Goal: Task Accomplishment & Management: Use online tool/utility

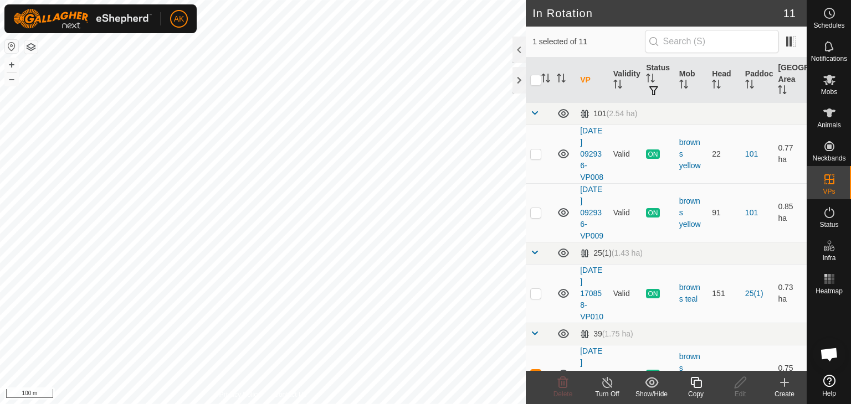
click at [698, 383] on icon at bounding box center [696, 382] width 14 height 13
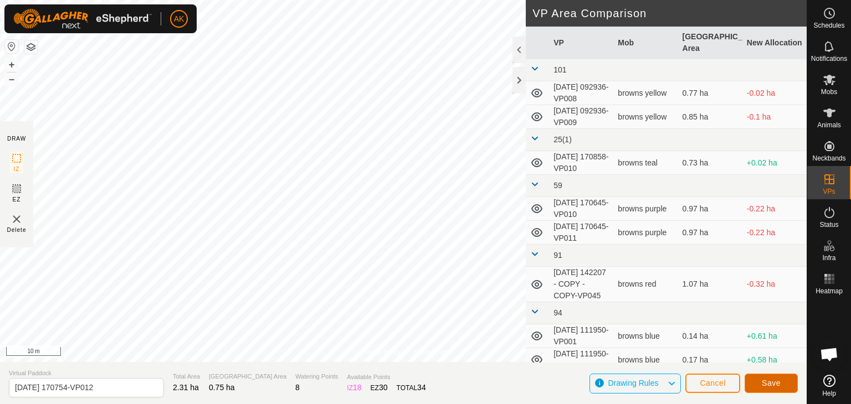
click at [769, 386] on span "Save" at bounding box center [771, 383] width 19 height 9
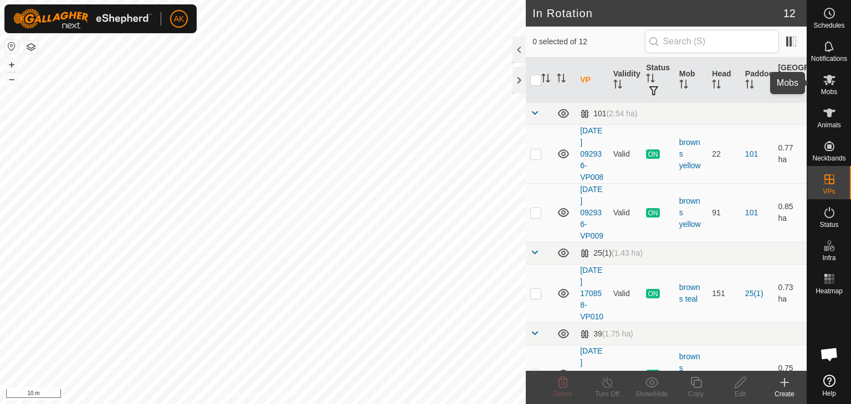
click at [830, 86] on es-mob-svg-icon at bounding box center [829, 80] width 20 height 18
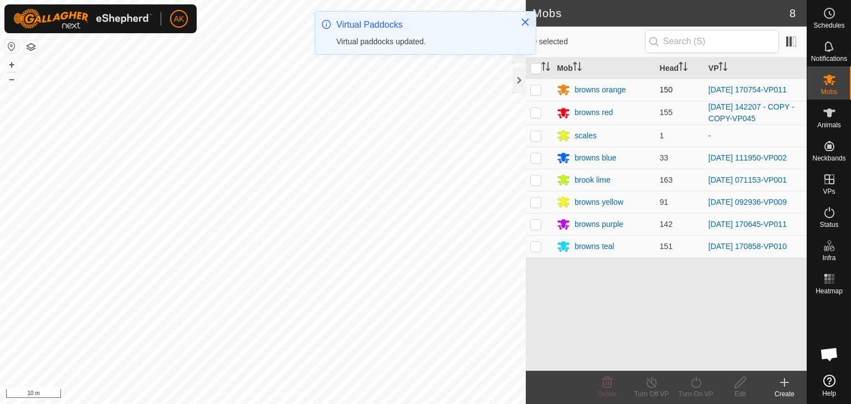
click at [534, 90] on p-checkbox at bounding box center [535, 89] width 11 height 9
checkbox input "true"
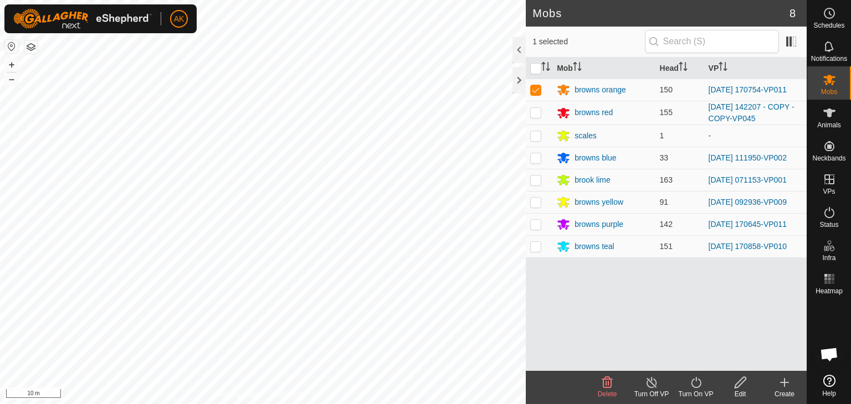
click at [696, 384] on icon at bounding box center [696, 382] width 14 height 13
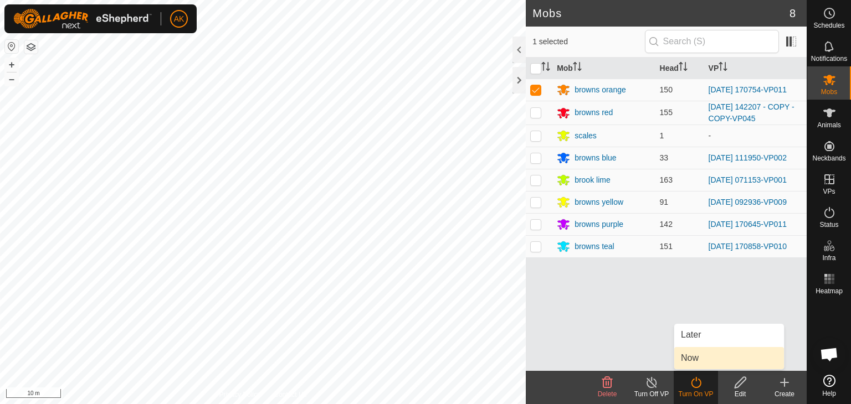
click at [694, 350] on link "Now" at bounding box center [729, 358] width 110 height 22
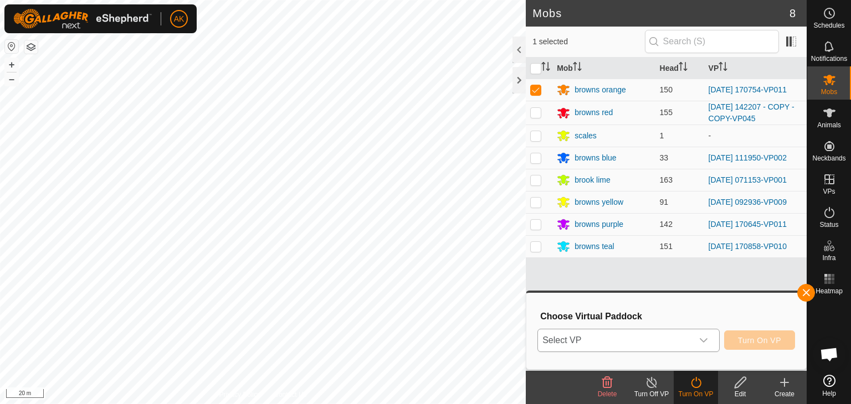
click at [704, 337] on icon "dropdown trigger" at bounding box center [703, 340] width 9 height 9
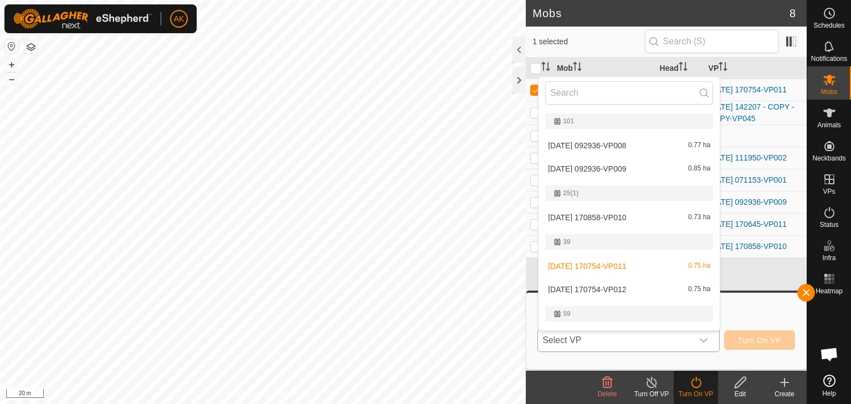
scroll to position [19, 0]
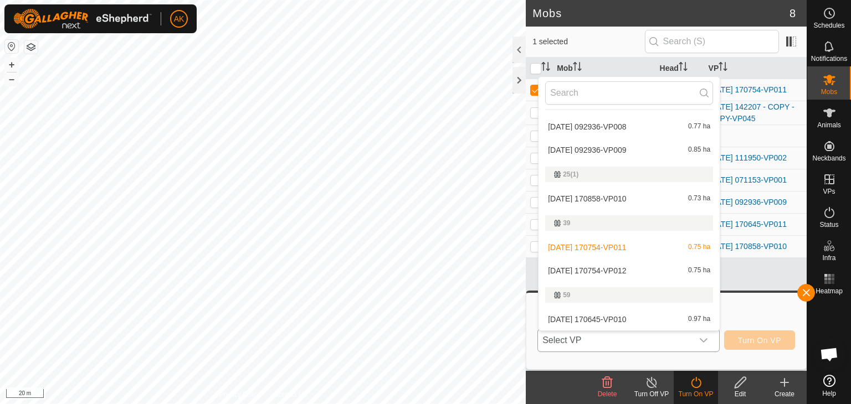
click at [604, 268] on li "[DATE] 170754-VP012 0.75 ha" at bounding box center [628, 271] width 181 height 22
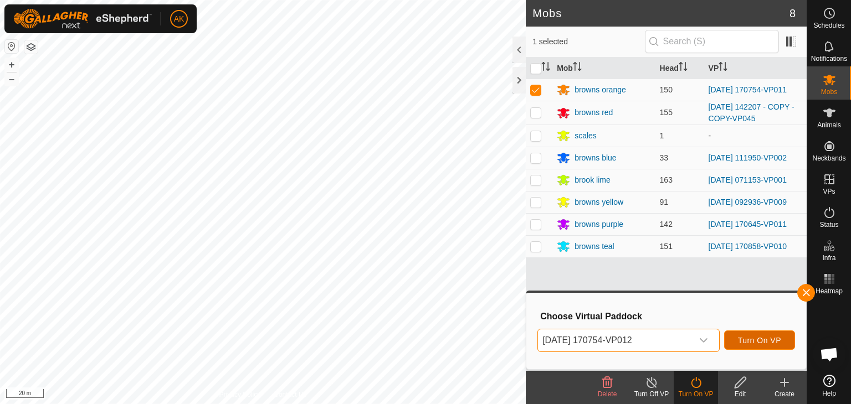
click at [752, 342] on span "Turn On VP" at bounding box center [759, 340] width 43 height 9
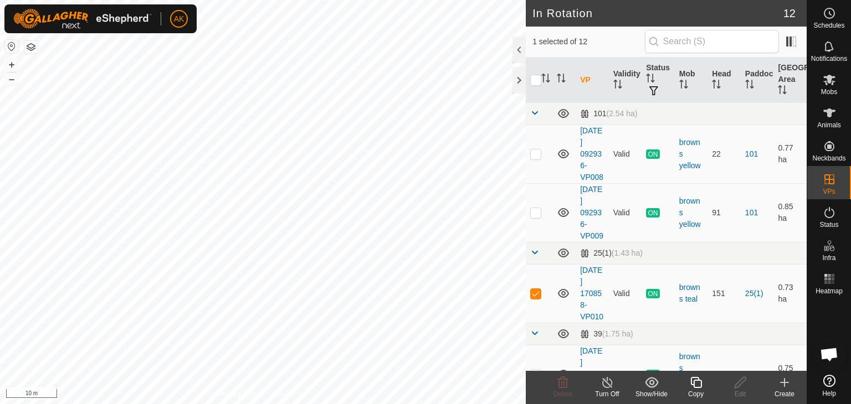
click at [694, 380] on icon at bounding box center [696, 382] width 14 height 13
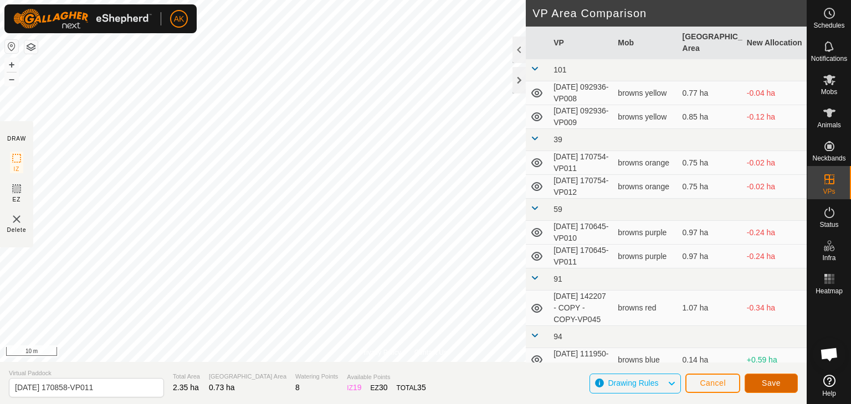
click at [782, 385] on button "Save" at bounding box center [771, 383] width 53 height 19
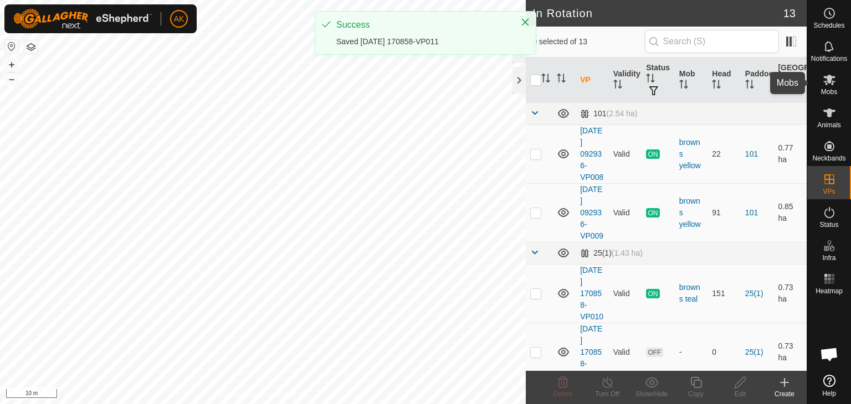
click at [829, 85] on icon at bounding box center [829, 79] width 13 height 13
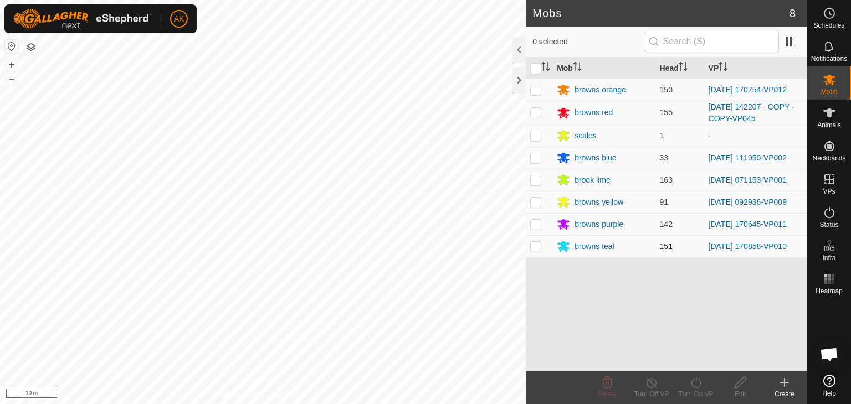
click at [538, 253] on td at bounding box center [539, 246] width 27 height 22
checkbox input "true"
click at [693, 384] on icon at bounding box center [696, 382] width 14 height 13
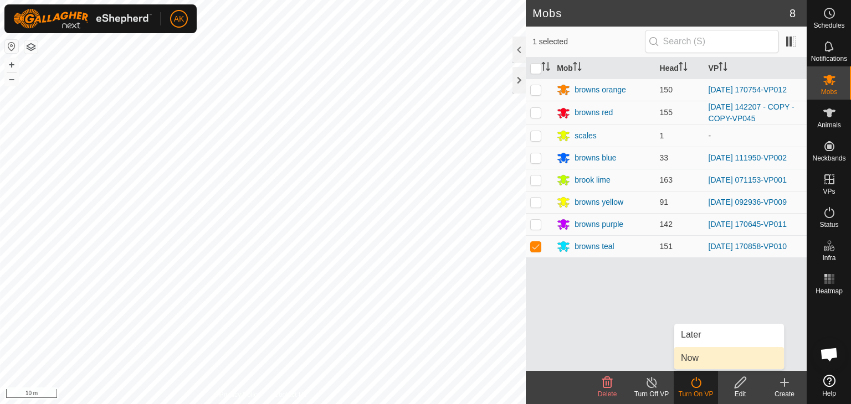
click at [689, 366] on link "Now" at bounding box center [729, 358] width 110 height 22
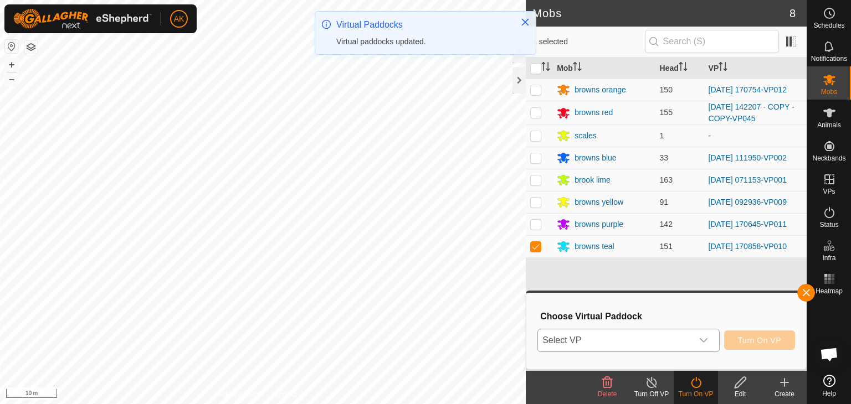
click at [699, 340] on icon "dropdown trigger" at bounding box center [703, 340] width 9 height 9
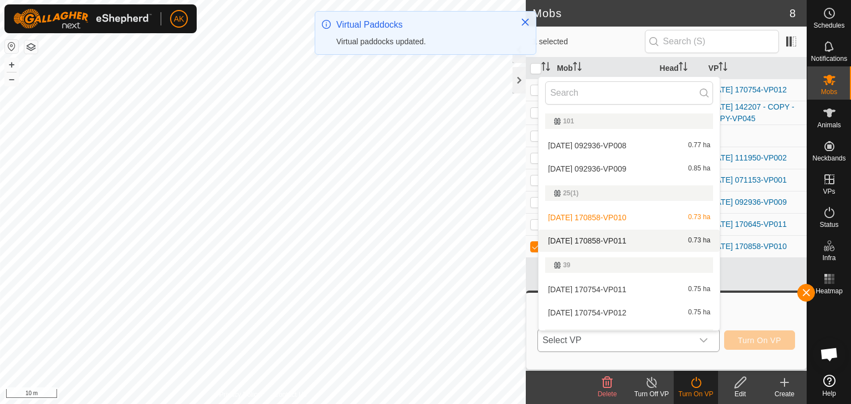
click at [608, 240] on li "[DATE] 170858-VP011 0.73 ha" at bounding box center [628, 241] width 181 height 22
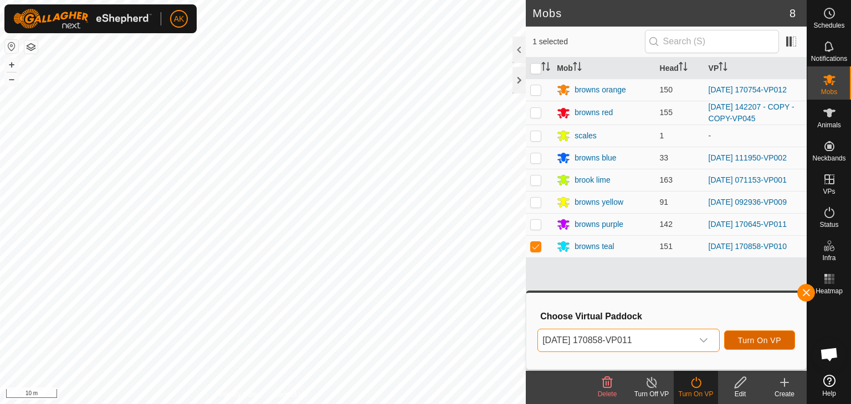
click at [763, 338] on span "Turn On VP" at bounding box center [759, 340] width 43 height 9
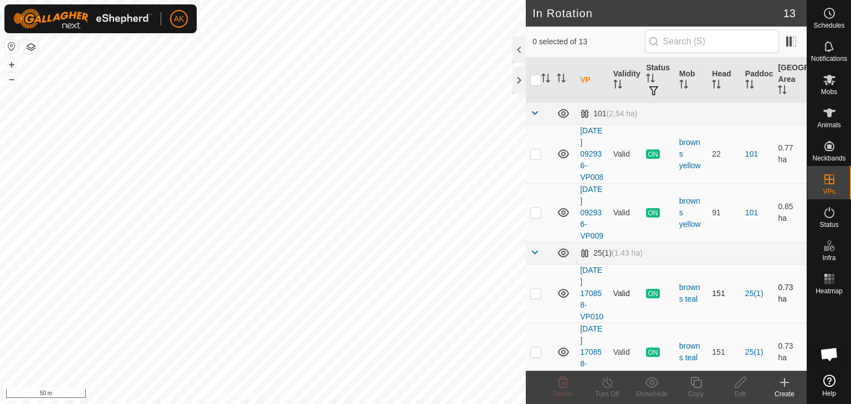
checkbox input "true"
click at [690, 377] on icon at bounding box center [696, 382] width 14 height 13
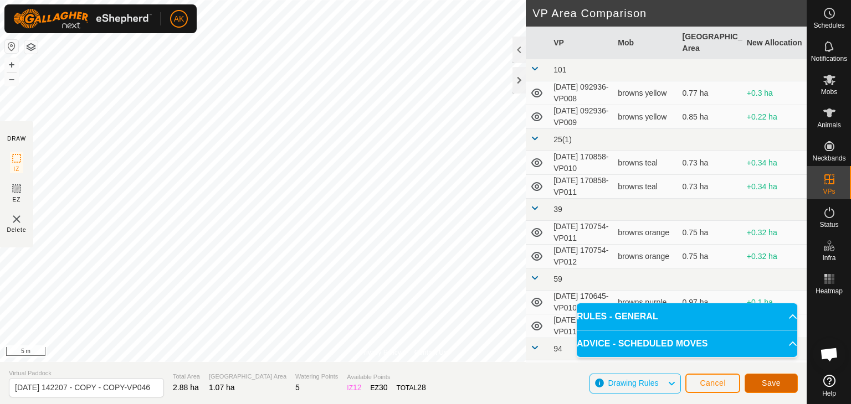
click at [766, 379] on span "Save" at bounding box center [771, 383] width 19 height 9
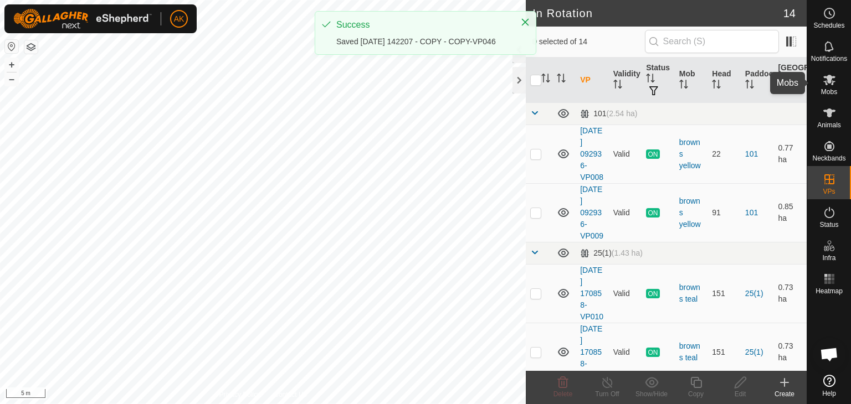
click at [827, 81] on icon at bounding box center [829, 79] width 13 height 13
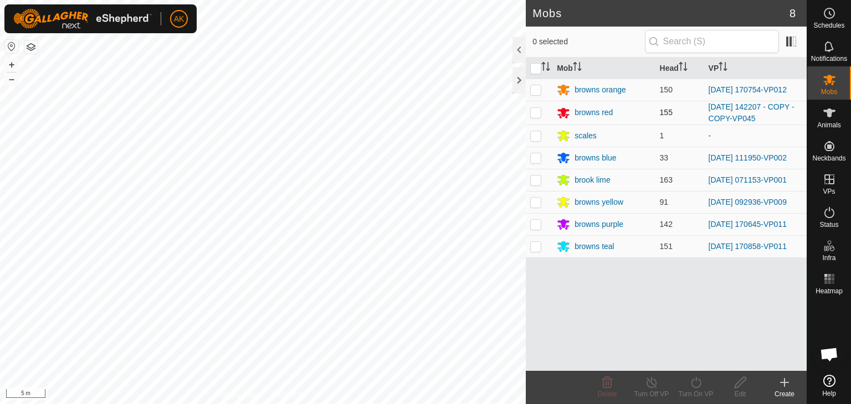
click at [536, 112] on p-checkbox at bounding box center [535, 112] width 11 height 9
checkbox input "true"
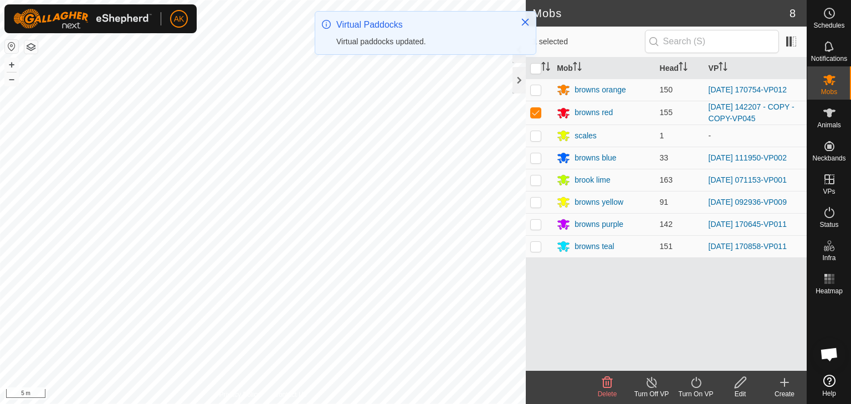
click at [696, 378] on icon at bounding box center [696, 382] width 10 height 11
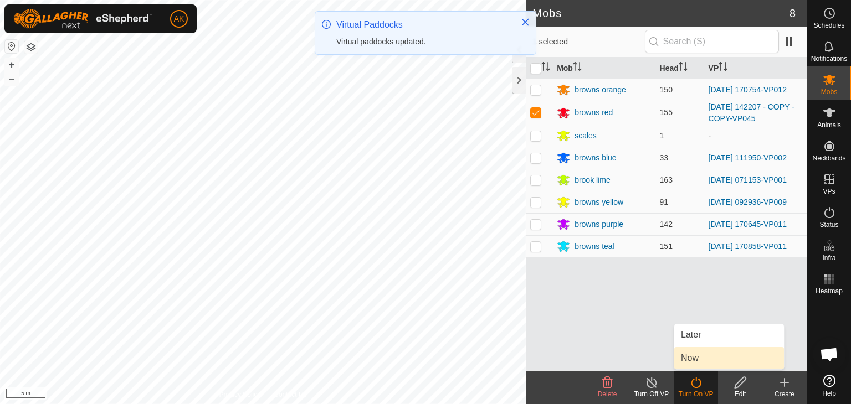
click at [695, 358] on link "Now" at bounding box center [729, 358] width 110 height 22
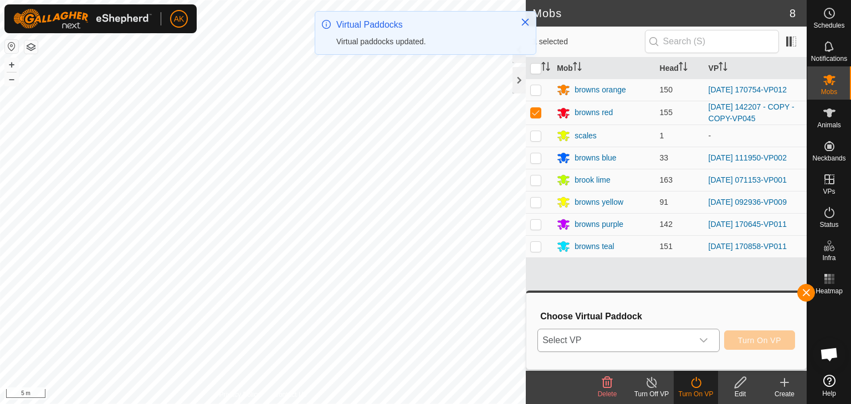
click at [704, 341] on icon "dropdown trigger" at bounding box center [703, 340] width 9 height 9
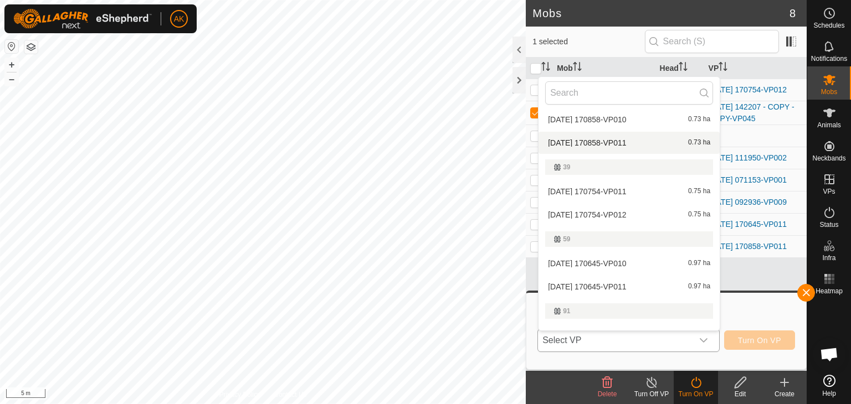
scroll to position [261, 0]
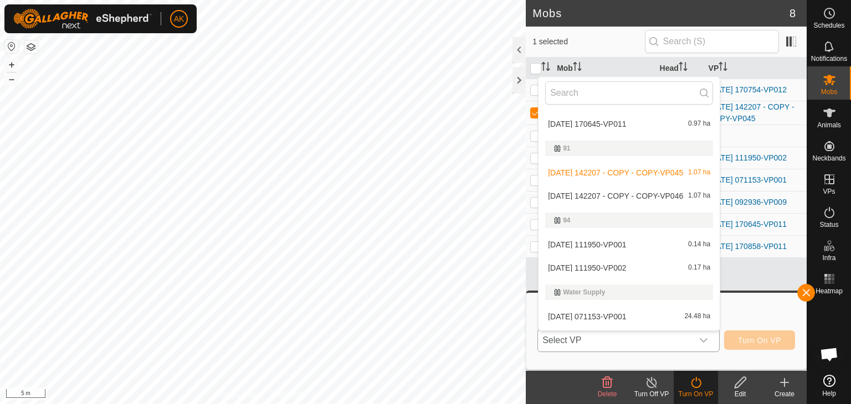
click at [643, 185] on li "[DATE] 142207 - COPY - COPY-VP046 1.07 ha" at bounding box center [628, 196] width 181 height 22
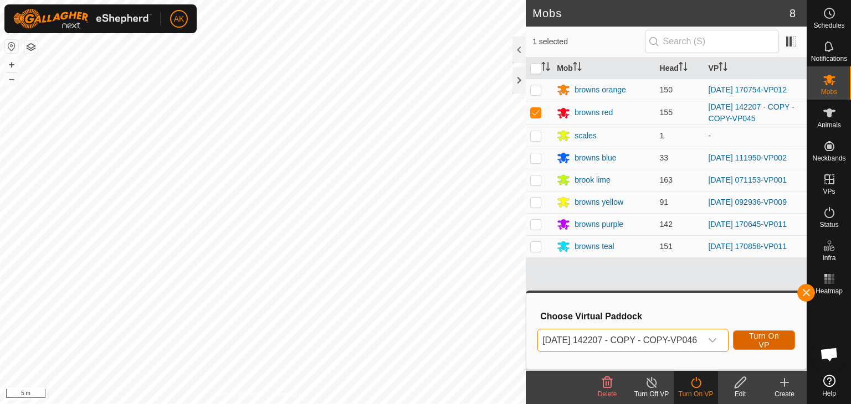
click at [781, 342] on span "Turn On VP" at bounding box center [764, 341] width 34 height 18
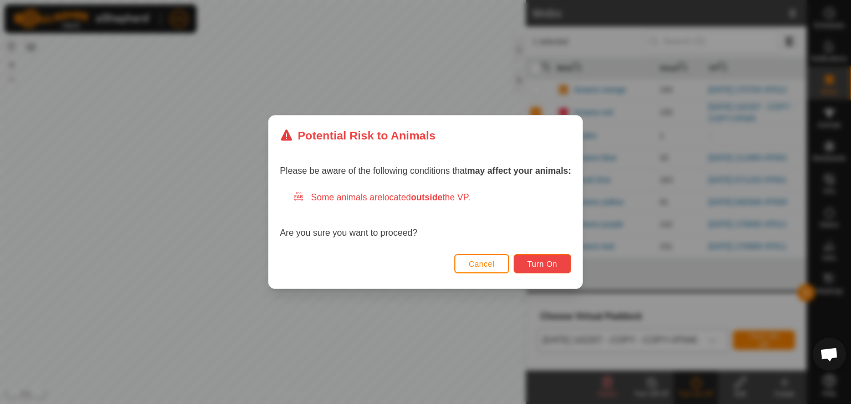
click at [533, 264] on span "Turn On" at bounding box center [542, 264] width 30 height 9
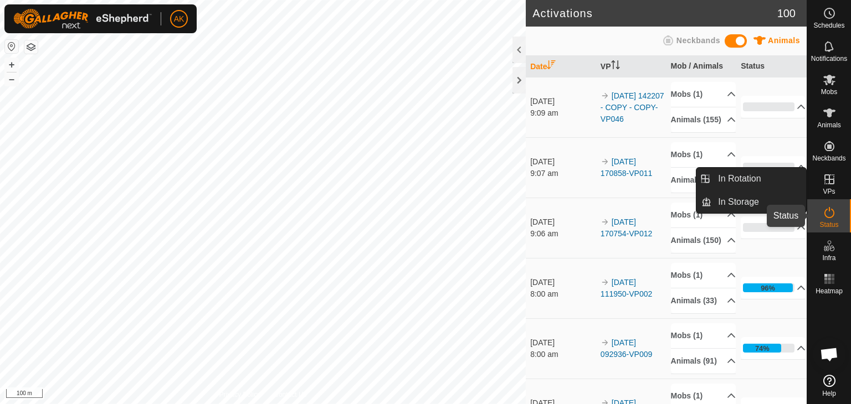
click at [829, 212] on icon at bounding box center [829, 212] width 13 height 13
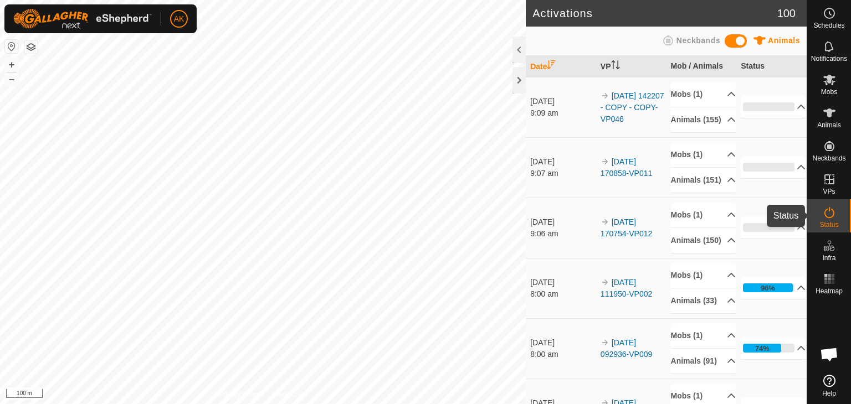
click at [829, 212] on icon at bounding box center [829, 212] width 13 height 13
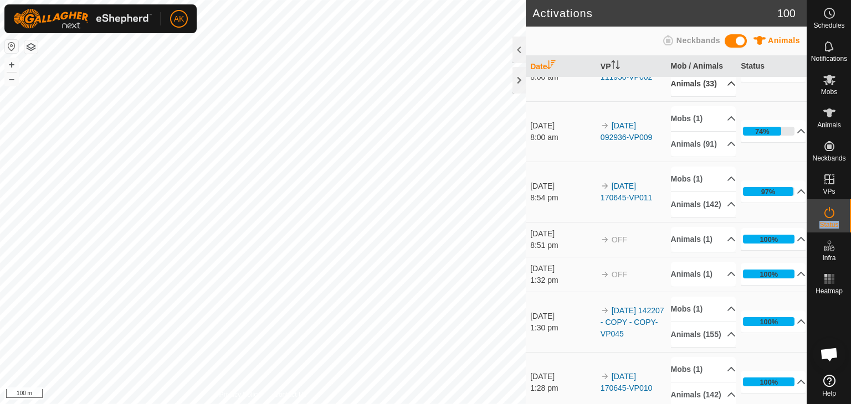
scroll to position [222, 0]
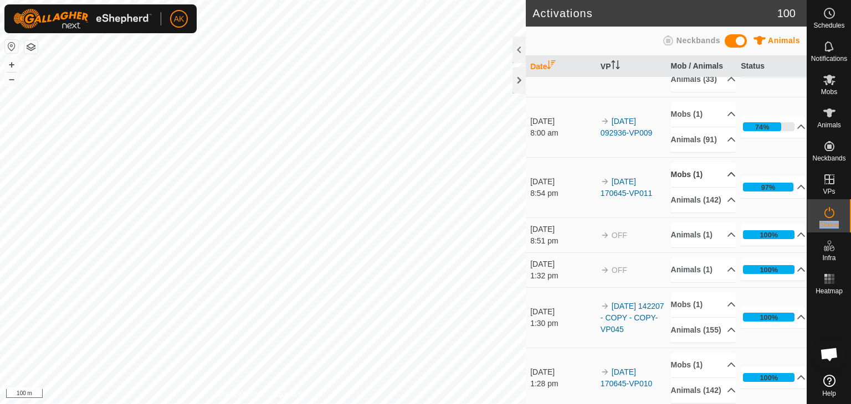
click at [694, 187] on p-accordion-header "Mobs (1)" at bounding box center [703, 174] width 65 height 25
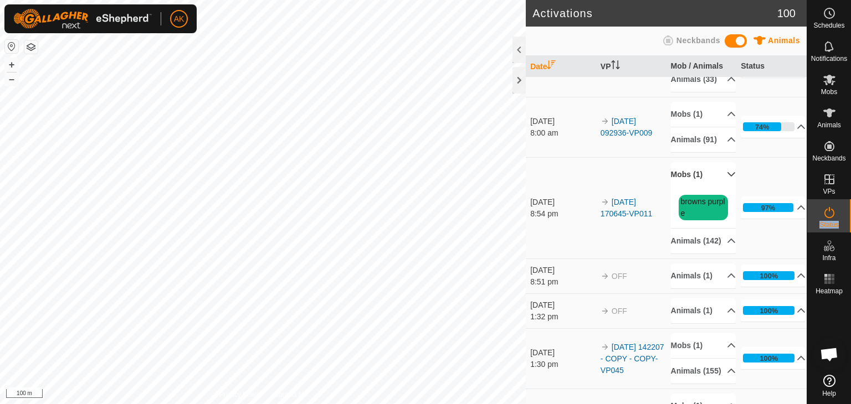
click at [694, 187] on p-accordion-header "Mobs (1)" at bounding box center [703, 174] width 65 height 25
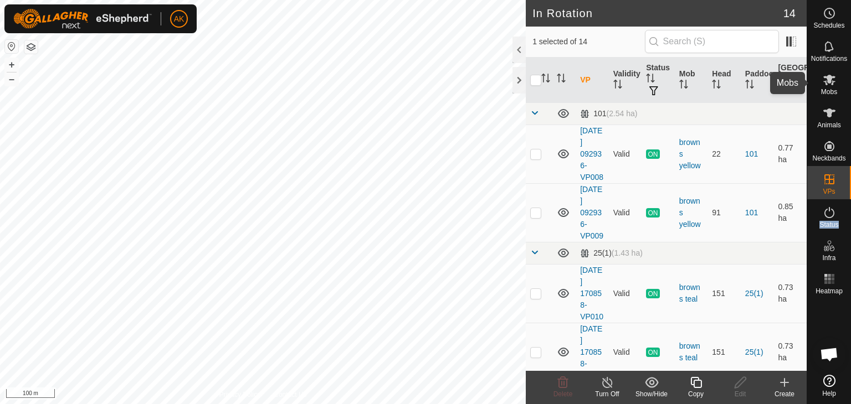
click at [829, 81] on icon at bounding box center [829, 80] width 12 height 11
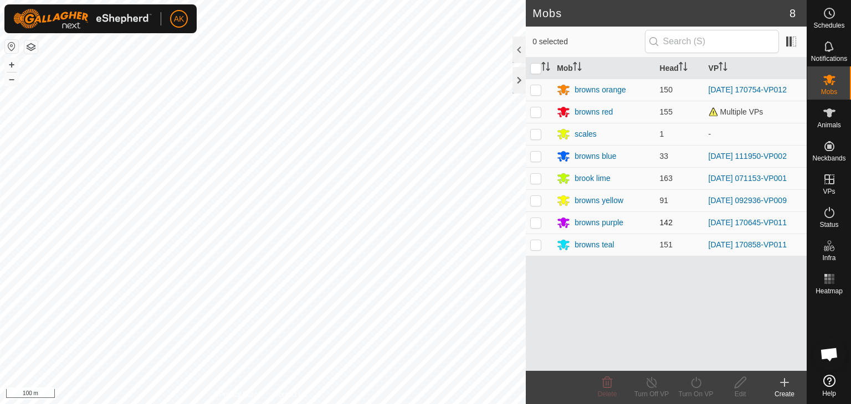
click at [533, 224] on p-checkbox at bounding box center [535, 222] width 11 height 9
checkbox input "true"
click at [692, 383] on icon at bounding box center [696, 382] width 14 height 13
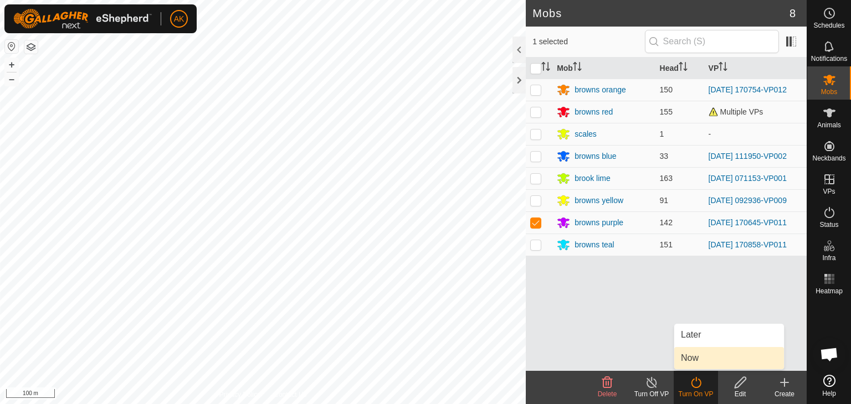
click at [692, 357] on link "Now" at bounding box center [729, 358] width 110 height 22
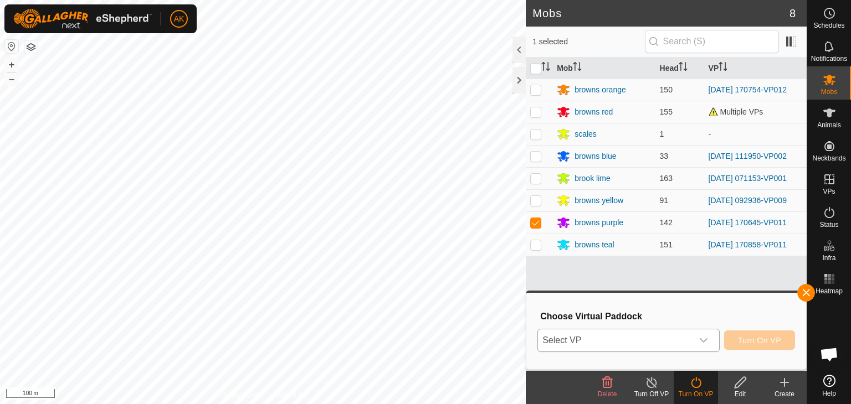
click at [707, 337] on icon "dropdown trigger" at bounding box center [703, 340] width 9 height 9
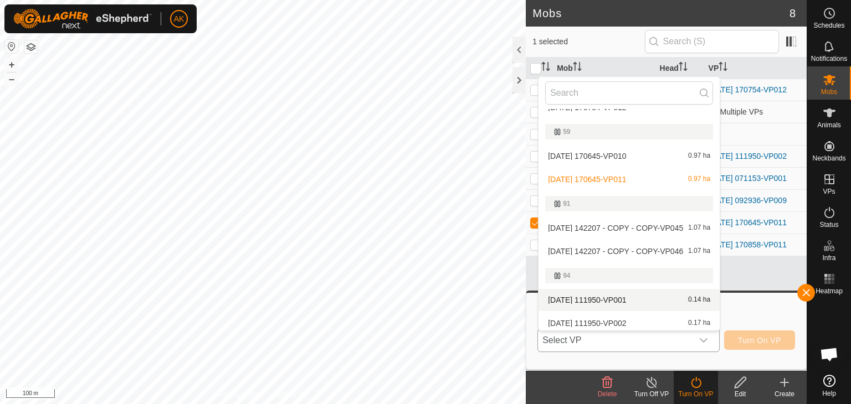
scroll to position [115, 0]
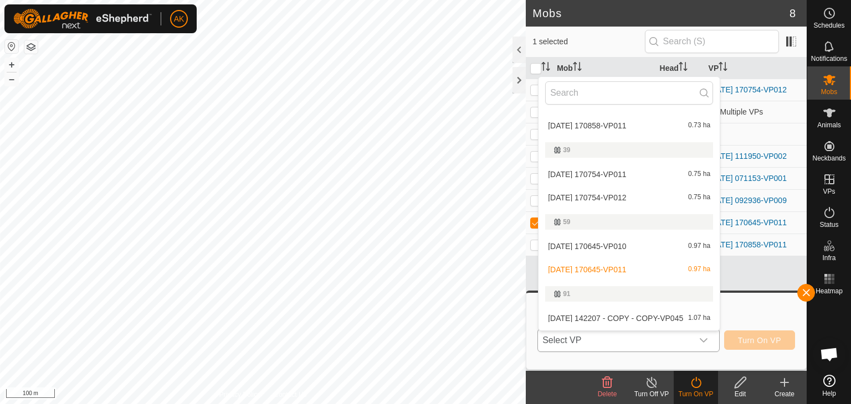
click at [611, 269] on li "[DATE] 170645-VP011 0.97 ha" at bounding box center [628, 270] width 181 height 22
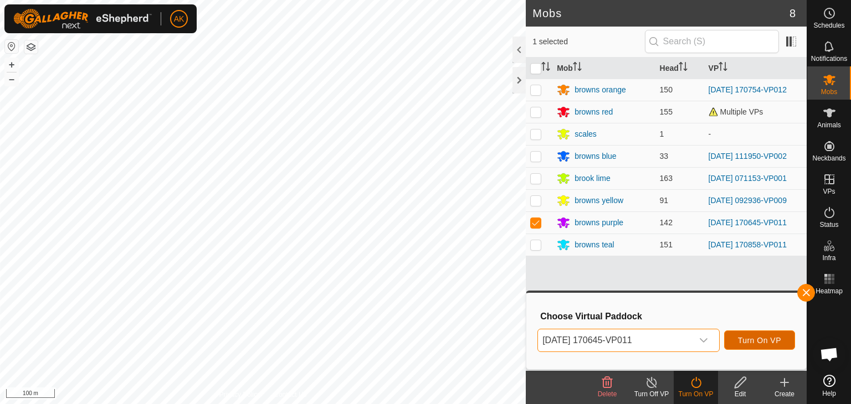
click at [761, 343] on span "Turn On VP" at bounding box center [759, 340] width 43 height 9
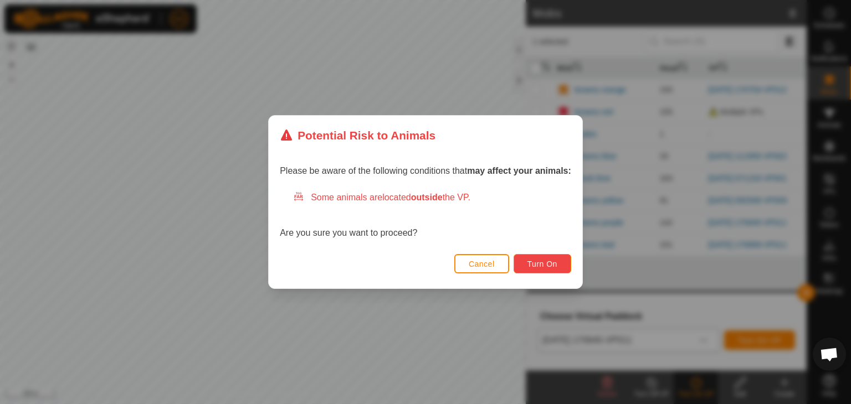
click at [550, 263] on span "Turn On" at bounding box center [542, 264] width 30 height 9
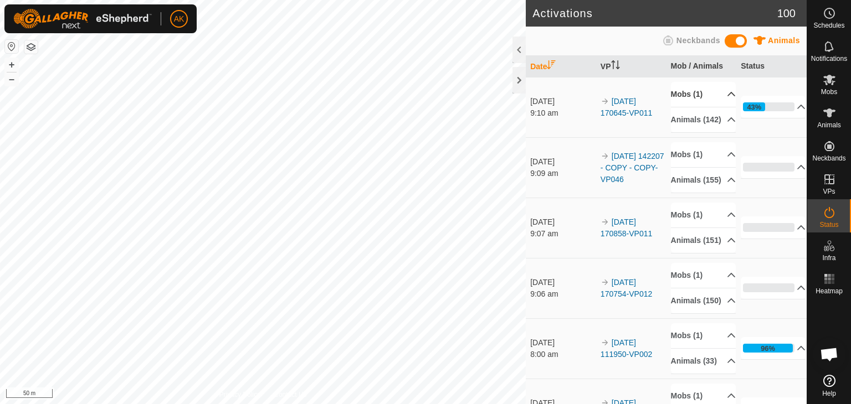
click at [686, 94] on p-accordion-header "Mobs (1)" at bounding box center [703, 94] width 65 height 25
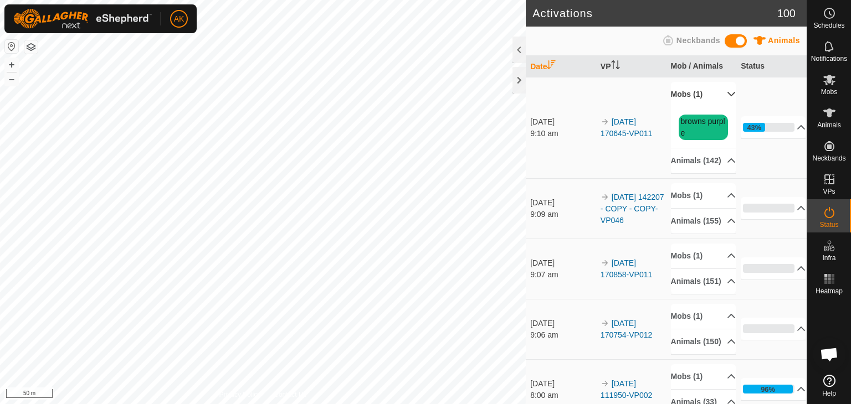
click at [686, 94] on p-accordion-header "Mobs (1)" at bounding box center [703, 94] width 65 height 25
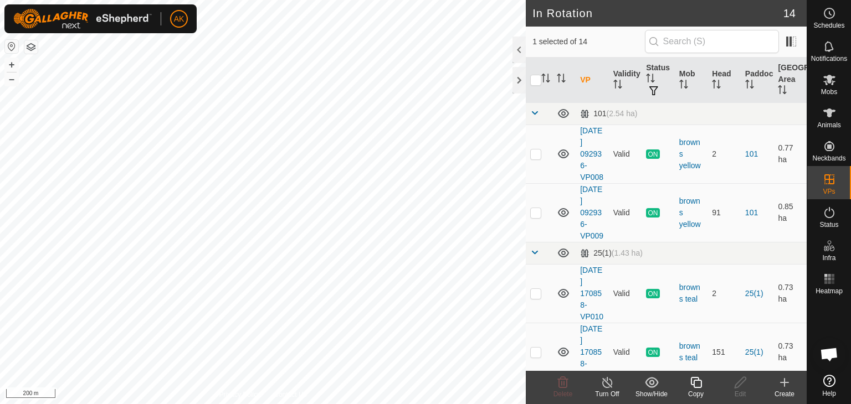
click at [697, 384] on icon at bounding box center [696, 382] width 14 height 13
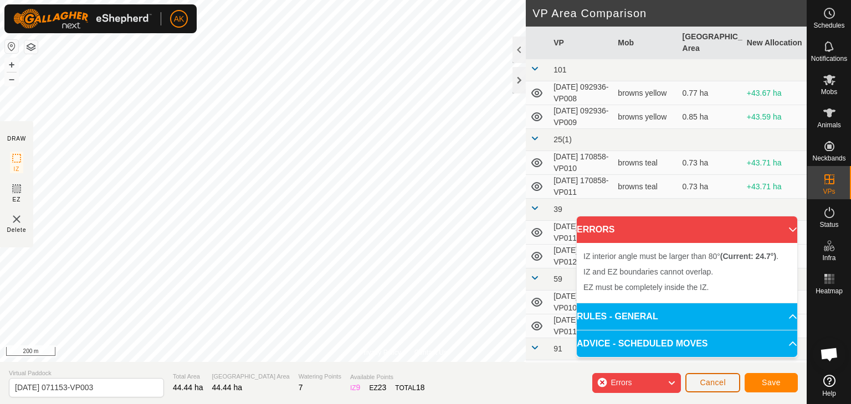
click at [710, 375] on button "Cancel" at bounding box center [712, 382] width 55 height 19
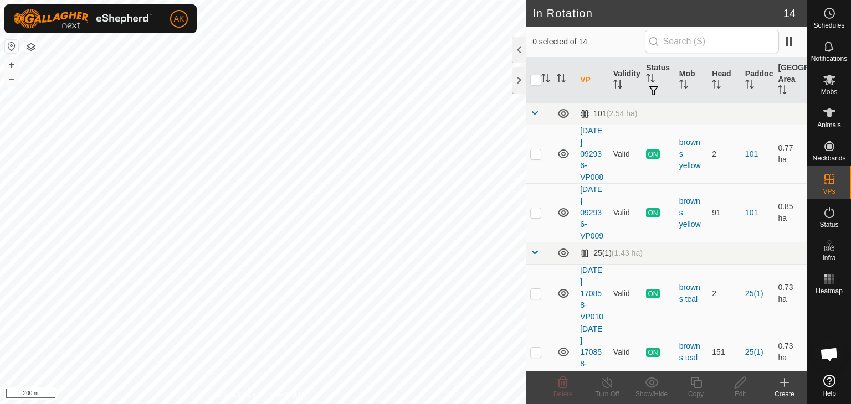
checkbox input "true"
click at [738, 386] on icon at bounding box center [740, 382] width 11 height 11
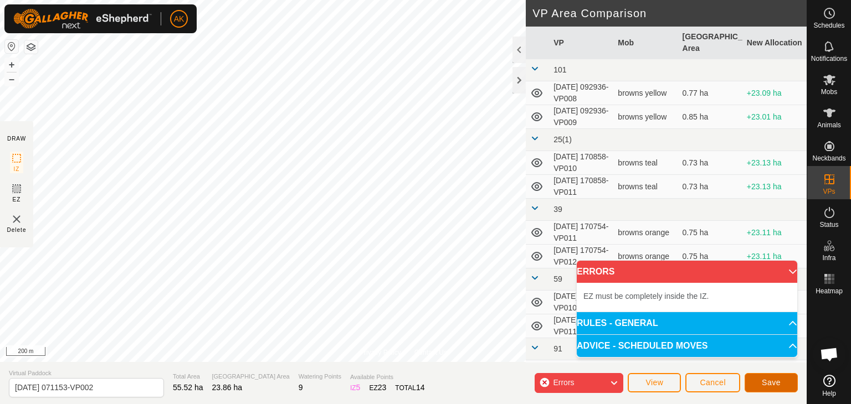
click at [769, 382] on span "Save" at bounding box center [771, 382] width 19 height 9
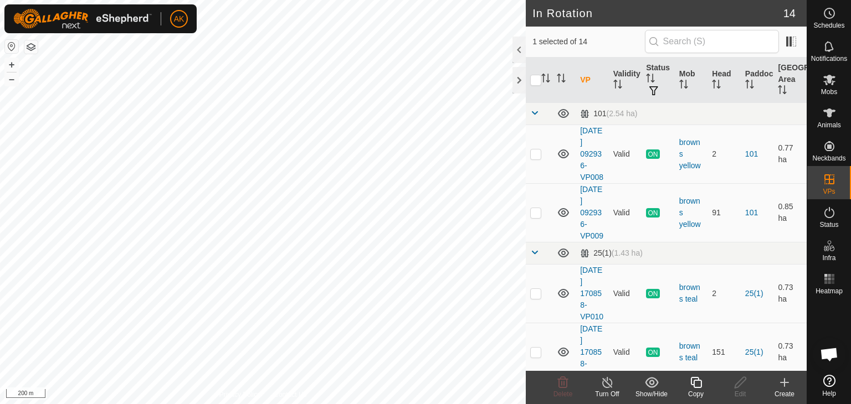
checkbox input "false"
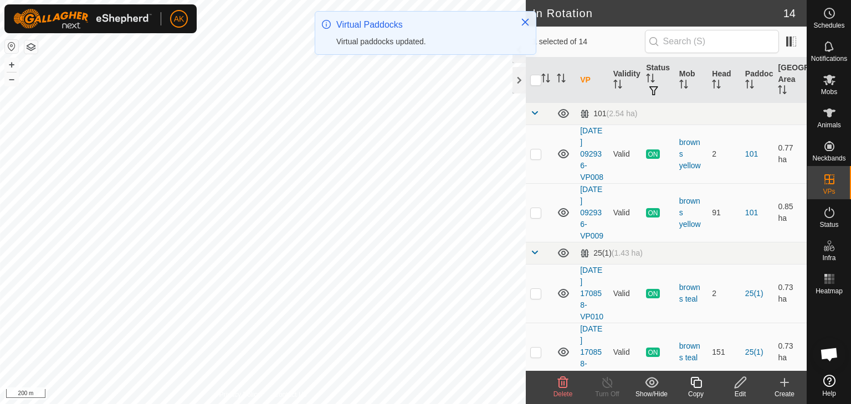
checkbox input "false"
checkbox input "true"
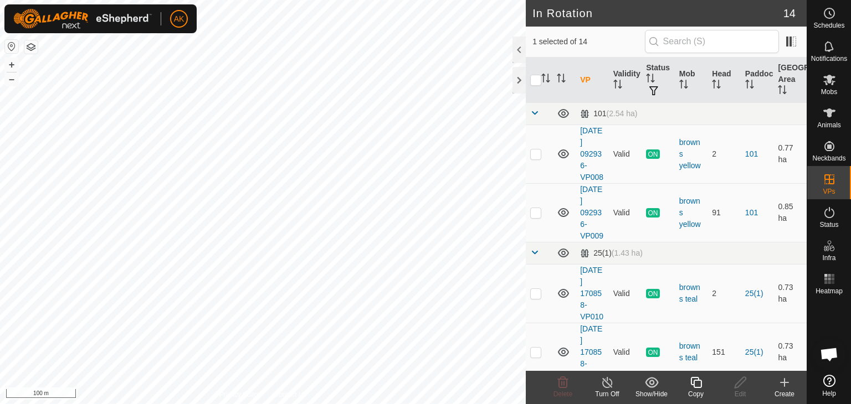
checkbox input "true"
checkbox input "false"
click at [740, 390] on div "Edit" at bounding box center [740, 394] width 44 height 10
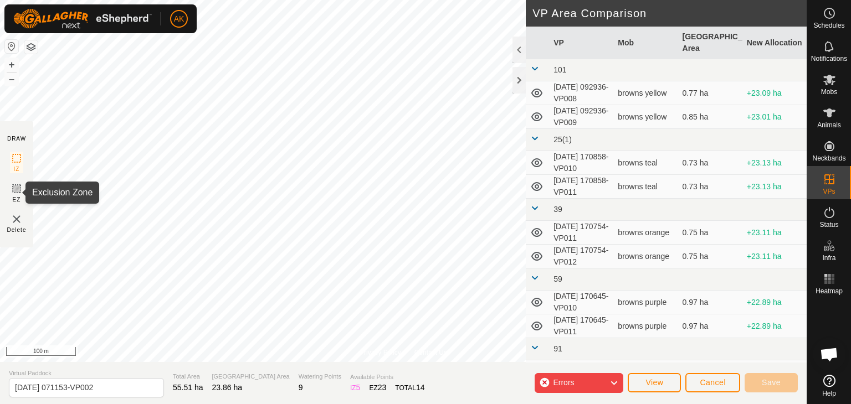
click at [16, 191] on icon at bounding box center [16, 188] width 13 height 13
click at [18, 189] on icon at bounding box center [16, 189] width 7 height 7
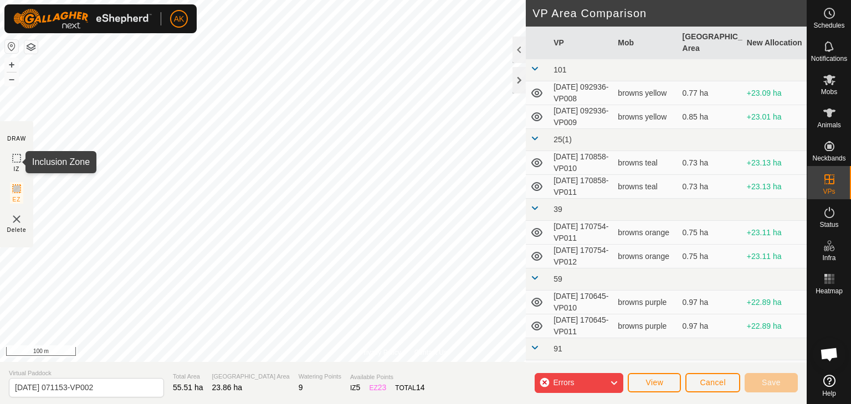
click at [17, 156] on icon at bounding box center [16, 158] width 13 height 13
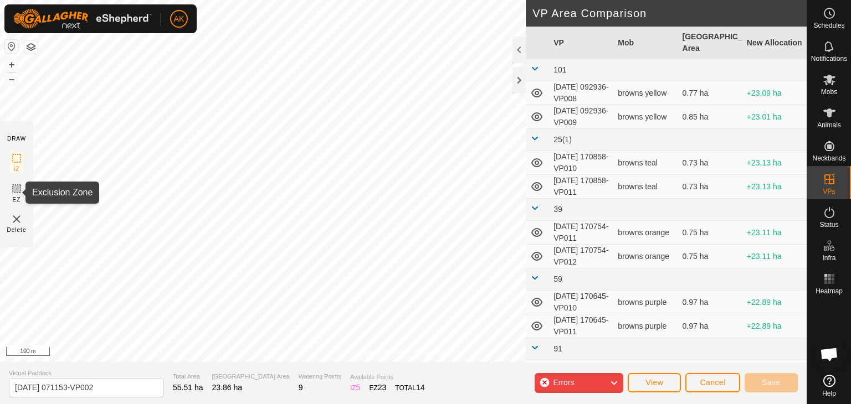
click at [14, 187] on icon at bounding box center [16, 188] width 13 height 13
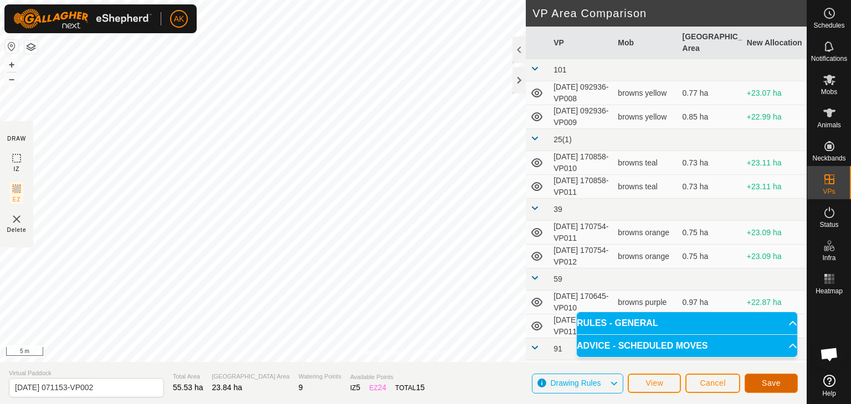
click at [777, 384] on span "Save" at bounding box center [771, 383] width 19 height 9
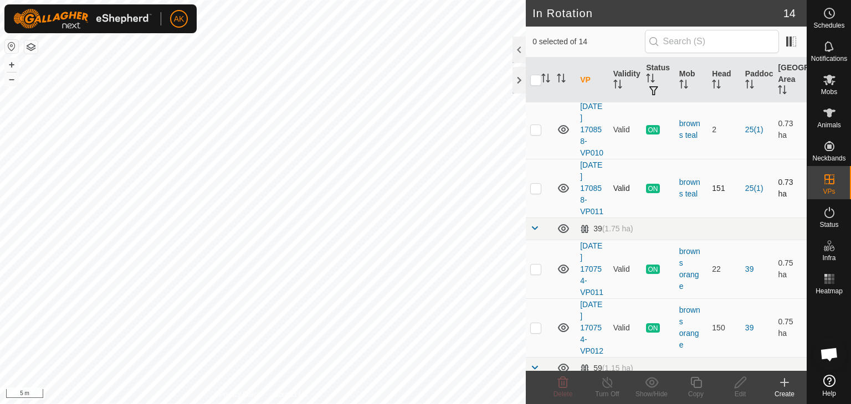
scroll to position [166, 0]
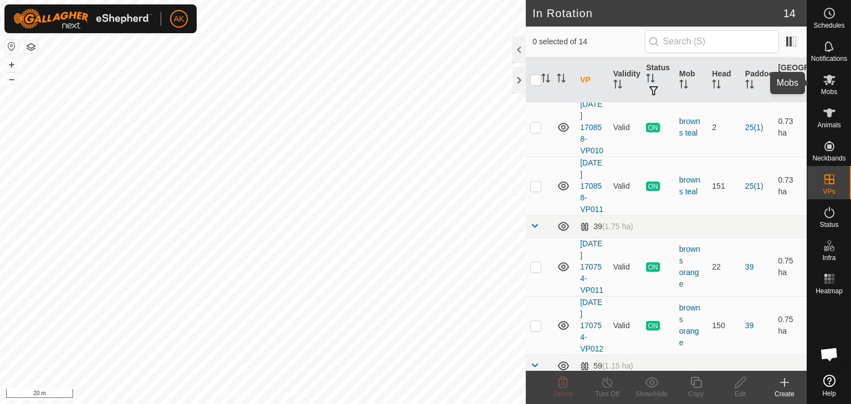
click at [831, 83] on icon at bounding box center [829, 80] width 12 height 11
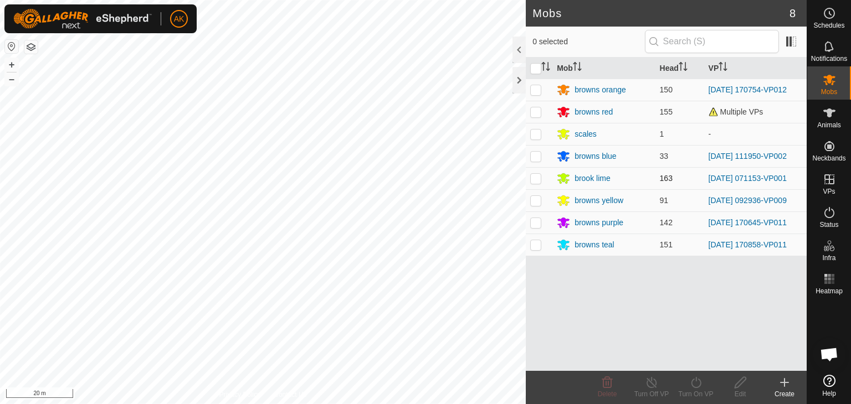
click at [537, 178] on p-checkbox at bounding box center [535, 178] width 11 height 9
checkbox input "true"
click at [698, 383] on icon at bounding box center [696, 382] width 14 height 13
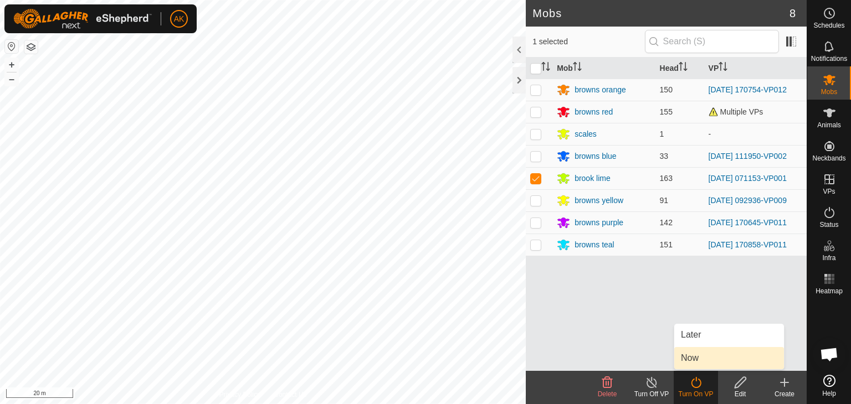
click at [685, 351] on link "Now" at bounding box center [729, 358] width 110 height 22
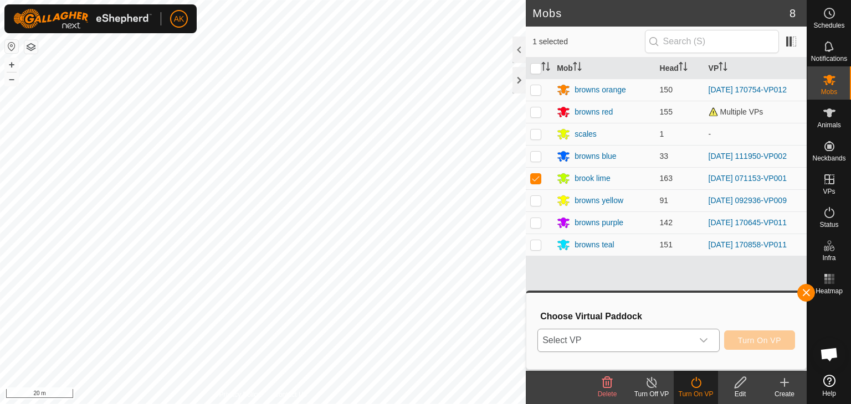
click at [697, 337] on div "dropdown trigger" at bounding box center [703, 341] width 22 height 22
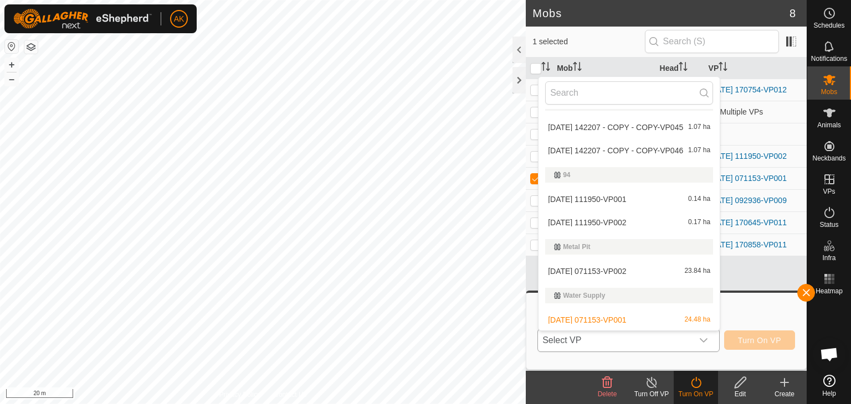
scroll to position [307, 0]
click at [599, 264] on li "2025-08-11 071153-VP002 23.84 ha" at bounding box center [628, 271] width 181 height 22
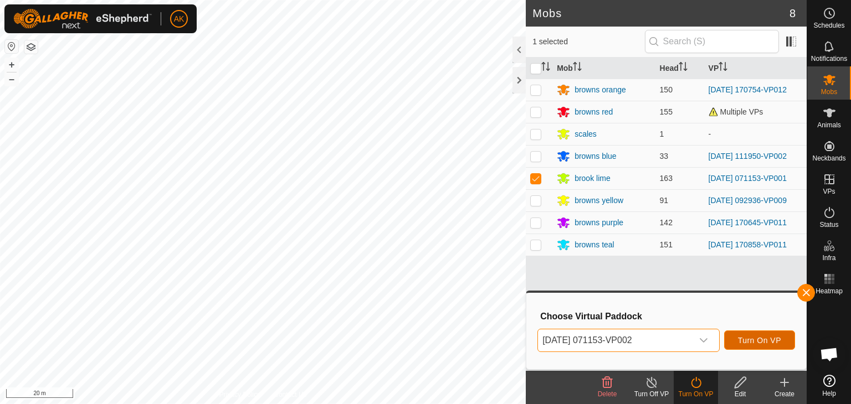
click at [762, 344] on span "Turn On VP" at bounding box center [759, 340] width 43 height 9
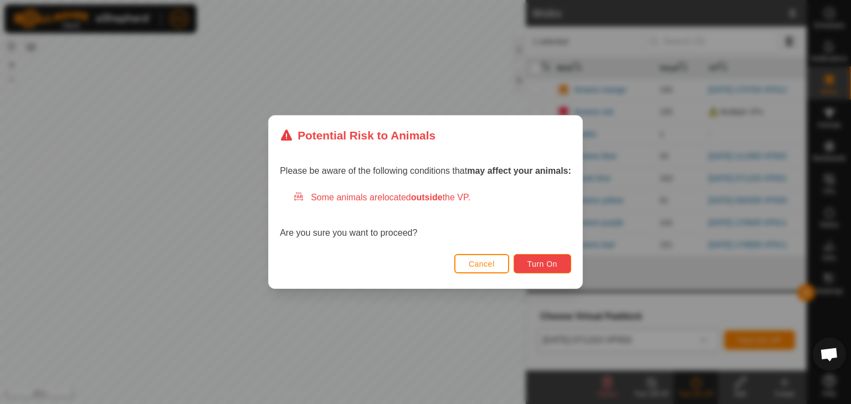
click at [550, 266] on span "Turn On" at bounding box center [542, 264] width 30 height 9
